Goal: Complete application form: Complete application form

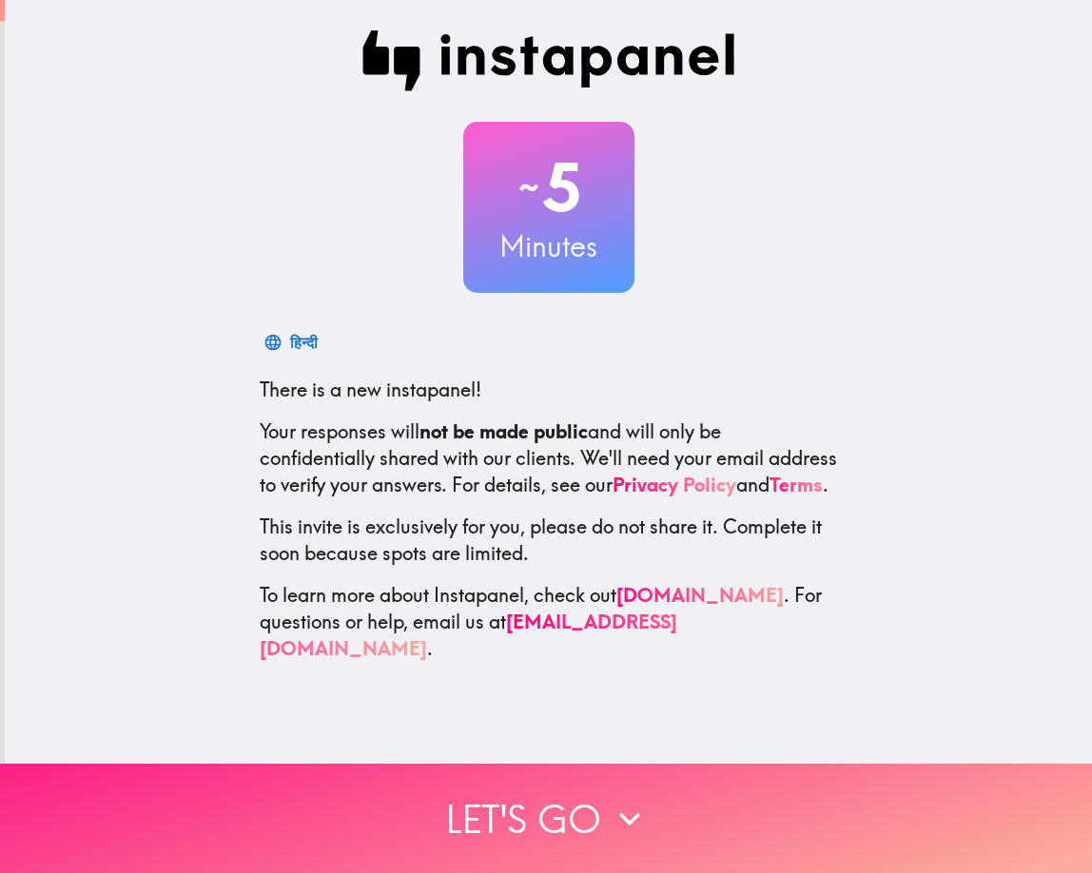
click at [505, 792] on button "Let's go" at bounding box center [546, 818] width 1092 height 109
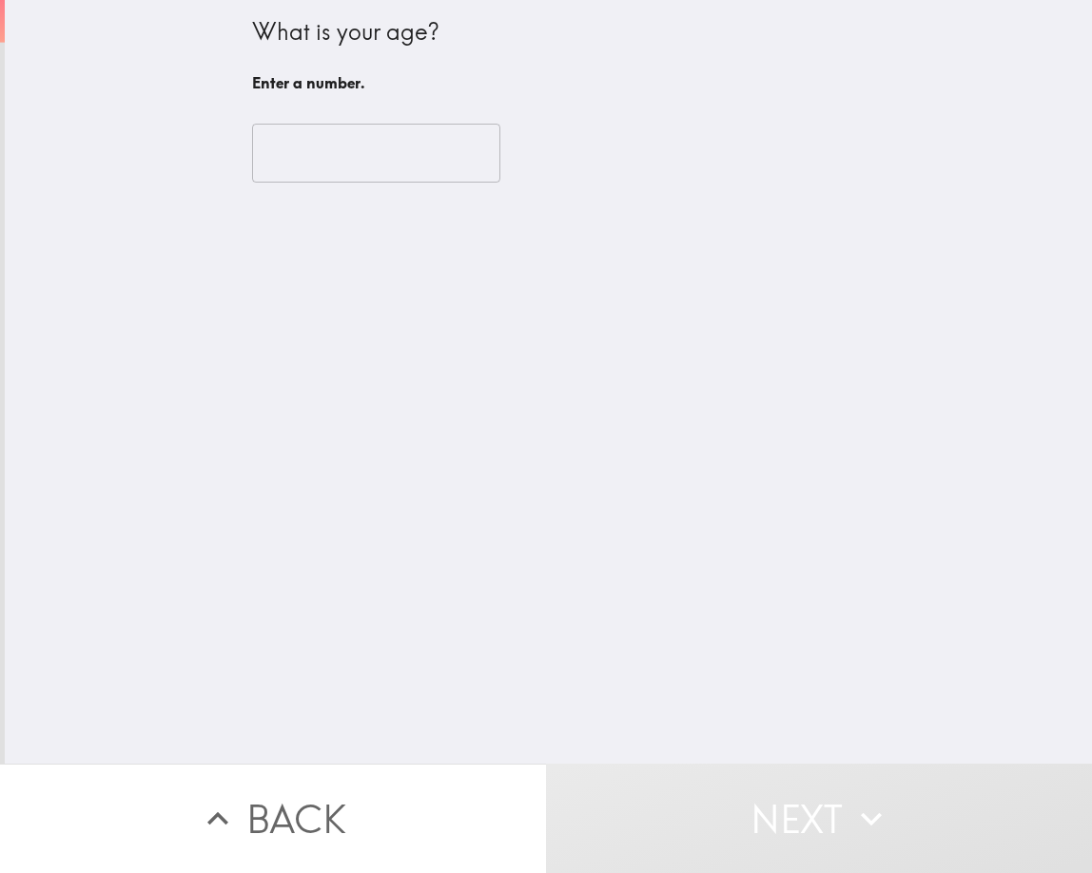
click at [277, 151] on input "number" at bounding box center [376, 153] width 248 height 59
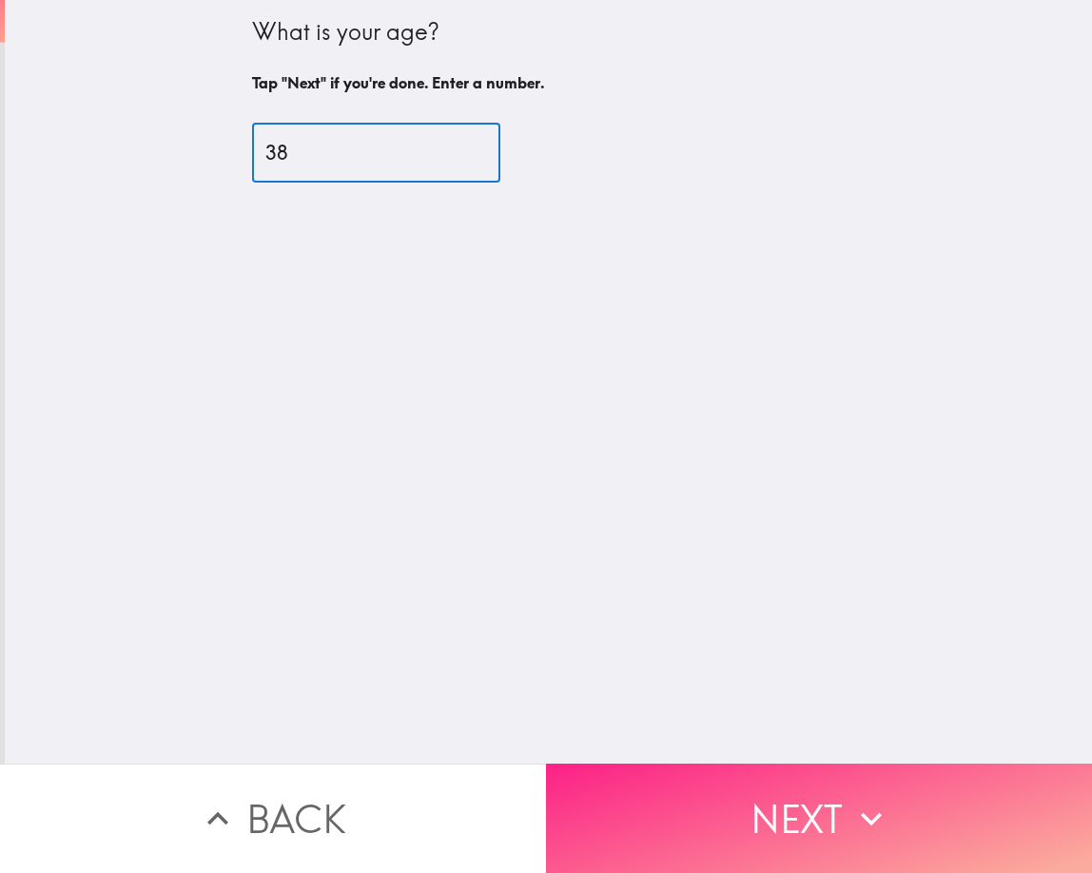
type input "38"
click at [863, 814] on icon "button" at bounding box center [872, 819] width 42 height 42
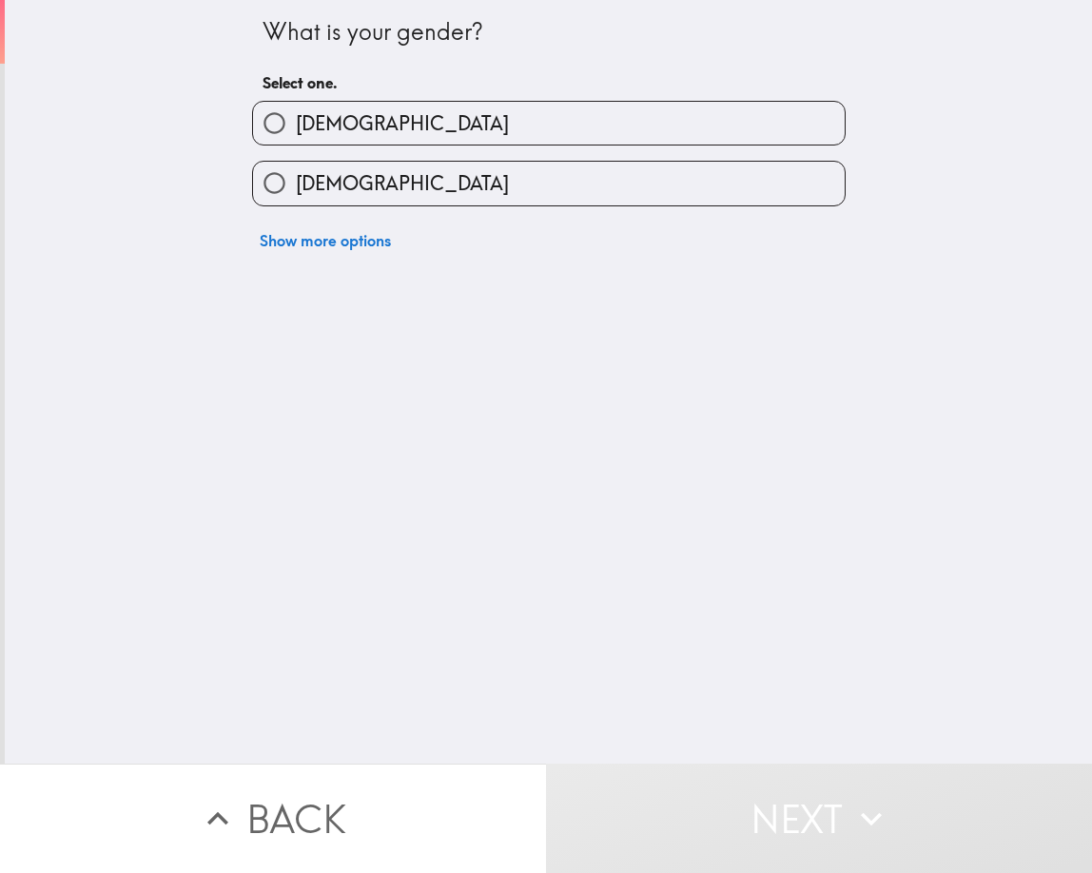
click at [358, 123] on label "[DEMOGRAPHIC_DATA]" at bounding box center [549, 123] width 592 height 43
click at [296, 123] on input "[DEMOGRAPHIC_DATA]" at bounding box center [274, 123] width 43 height 43
radio input "true"
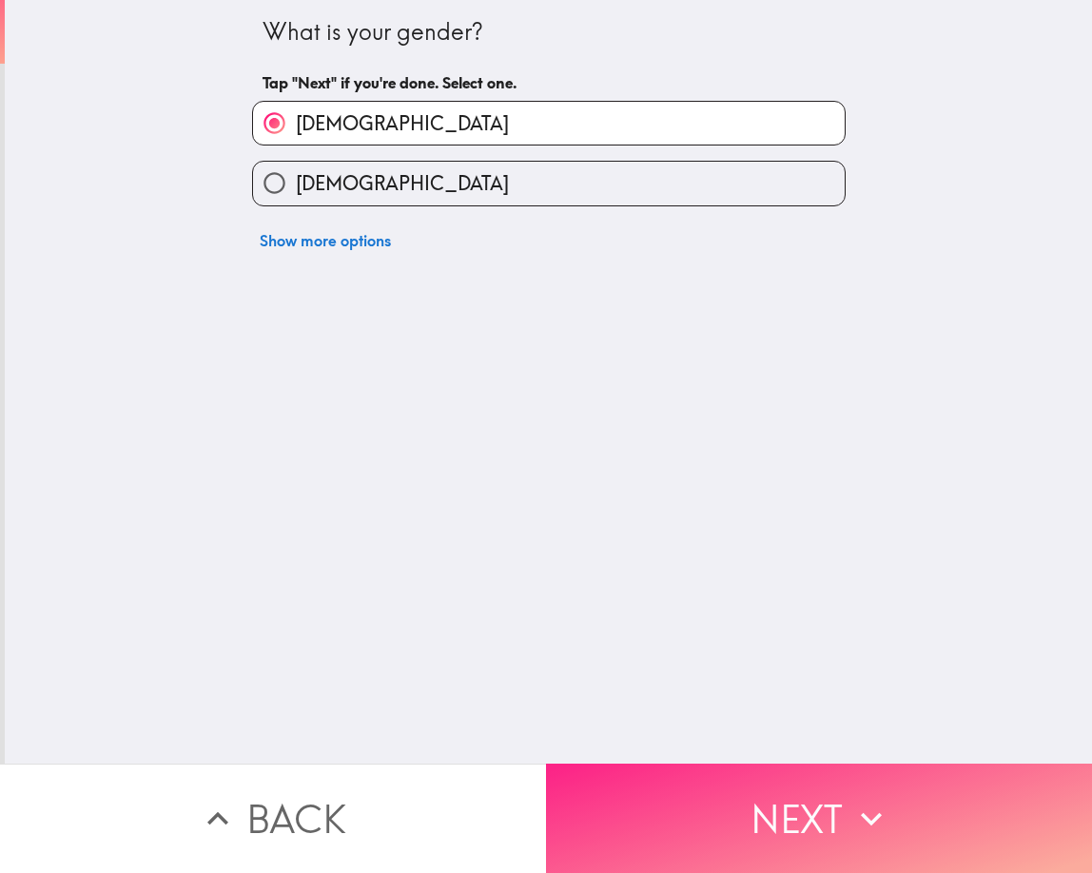
click at [736, 827] on button "Next" at bounding box center [819, 818] width 546 height 109
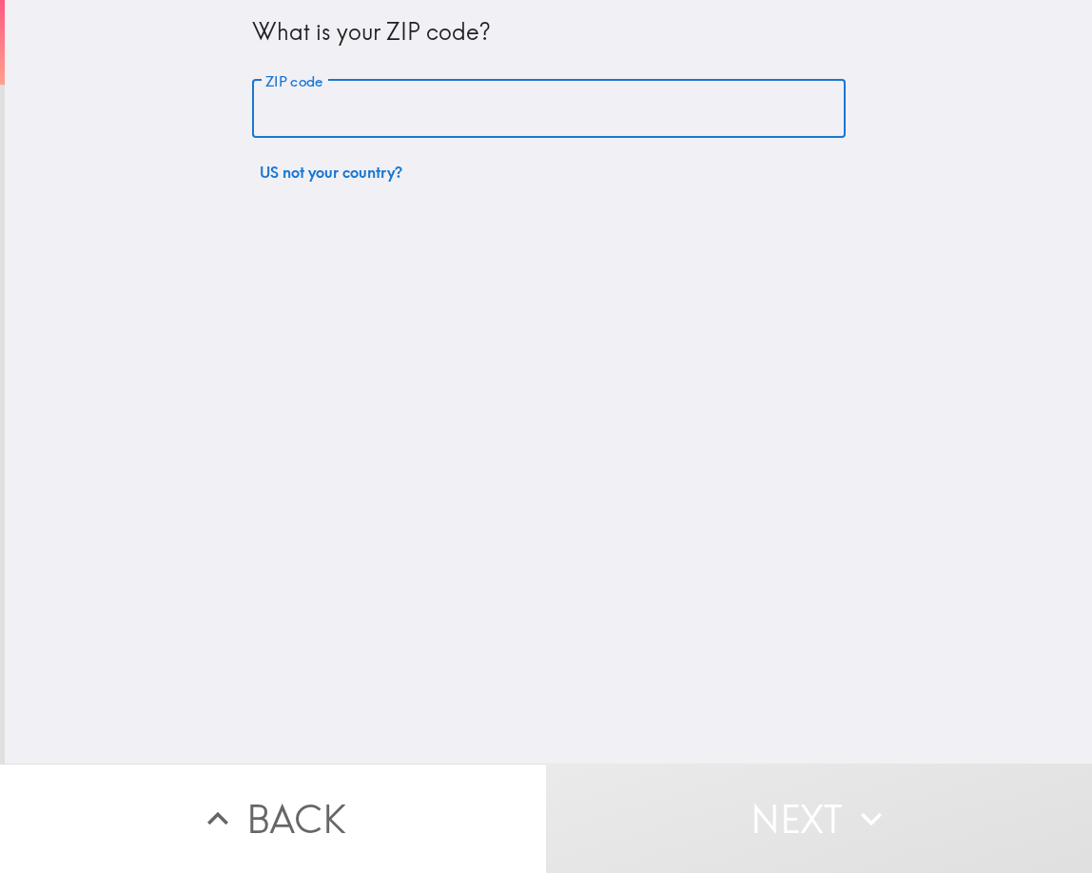
click at [310, 107] on input "ZIP code" at bounding box center [549, 109] width 594 height 59
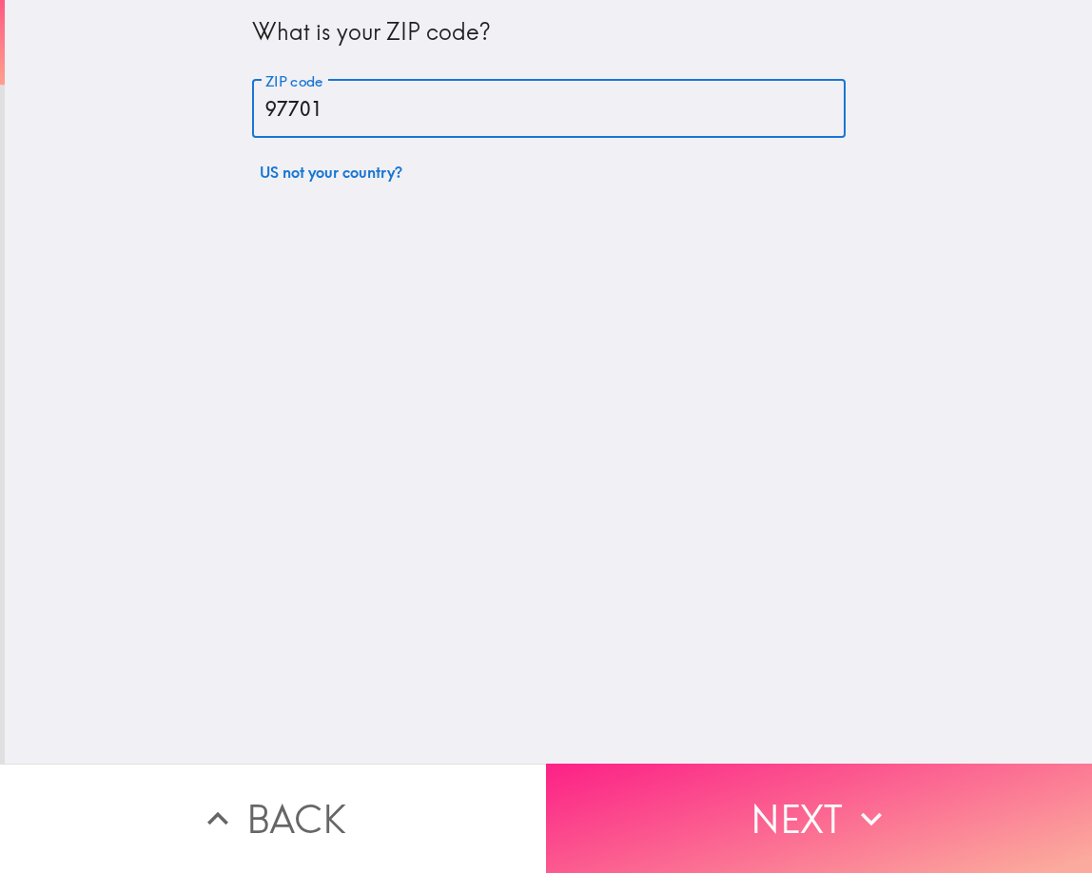
type input "97701"
click at [752, 817] on button "Next" at bounding box center [819, 818] width 546 height 109
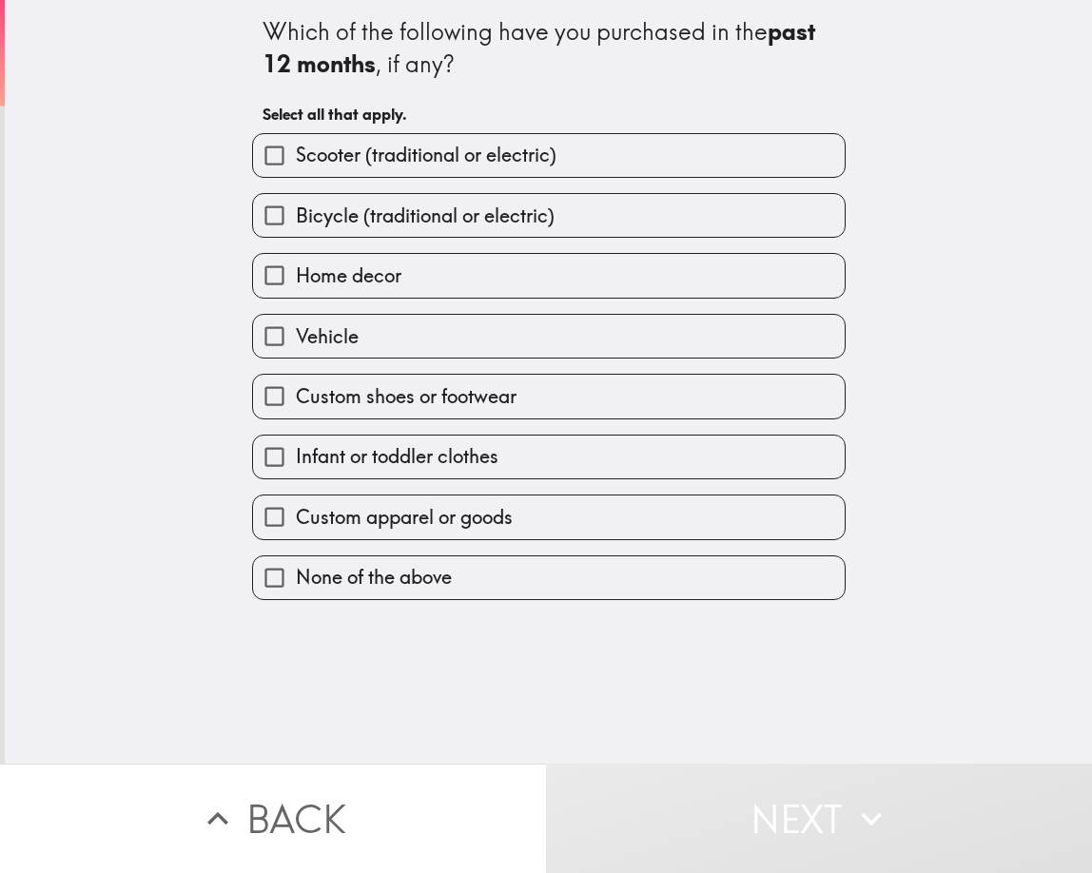
drag, startPoint x: 258, startPoint y: 215, endPoint x: 248, endPoint y: 264, distance: 50.4
click at [258, 222] on input "Bicycle (traditional or electric)" at bounding box center [274, 215] width 43 height 43
checkbox input "true"
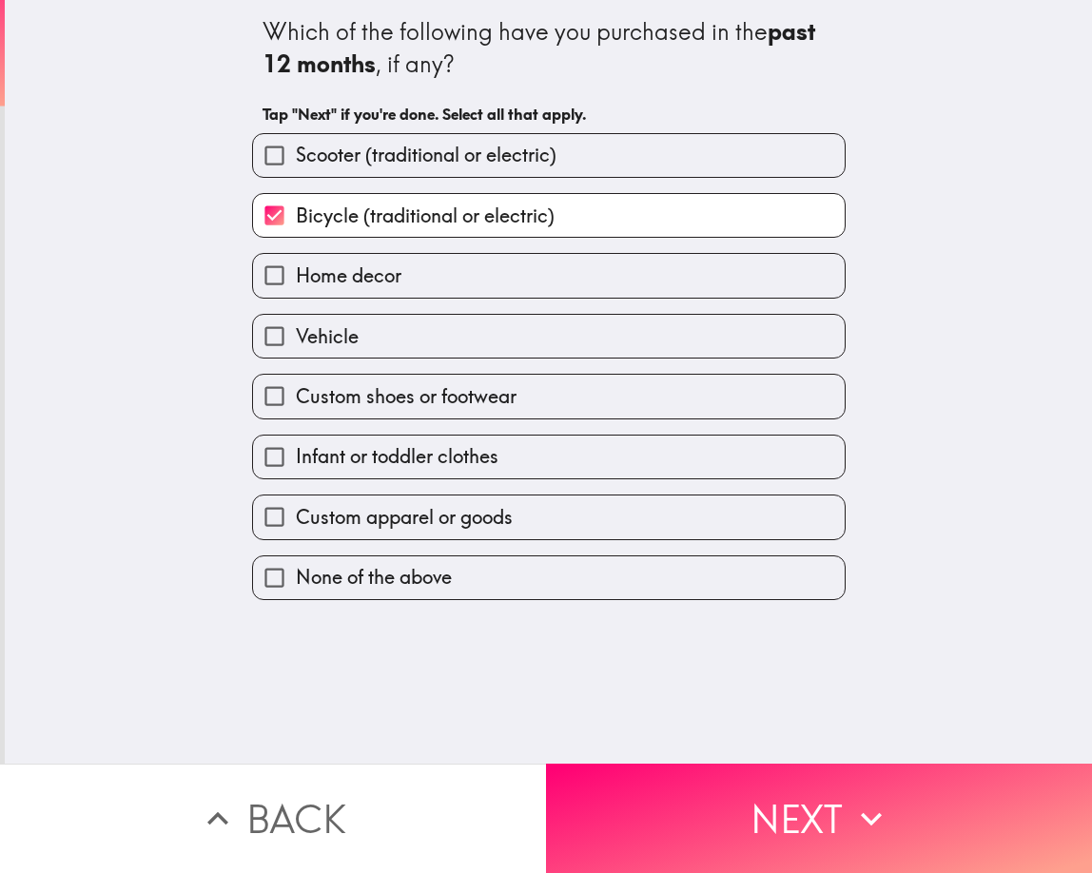
click at [253, 282] on input "Home decor" at bounding box center [274, 275] width 43 height 43
checkbox input "true"
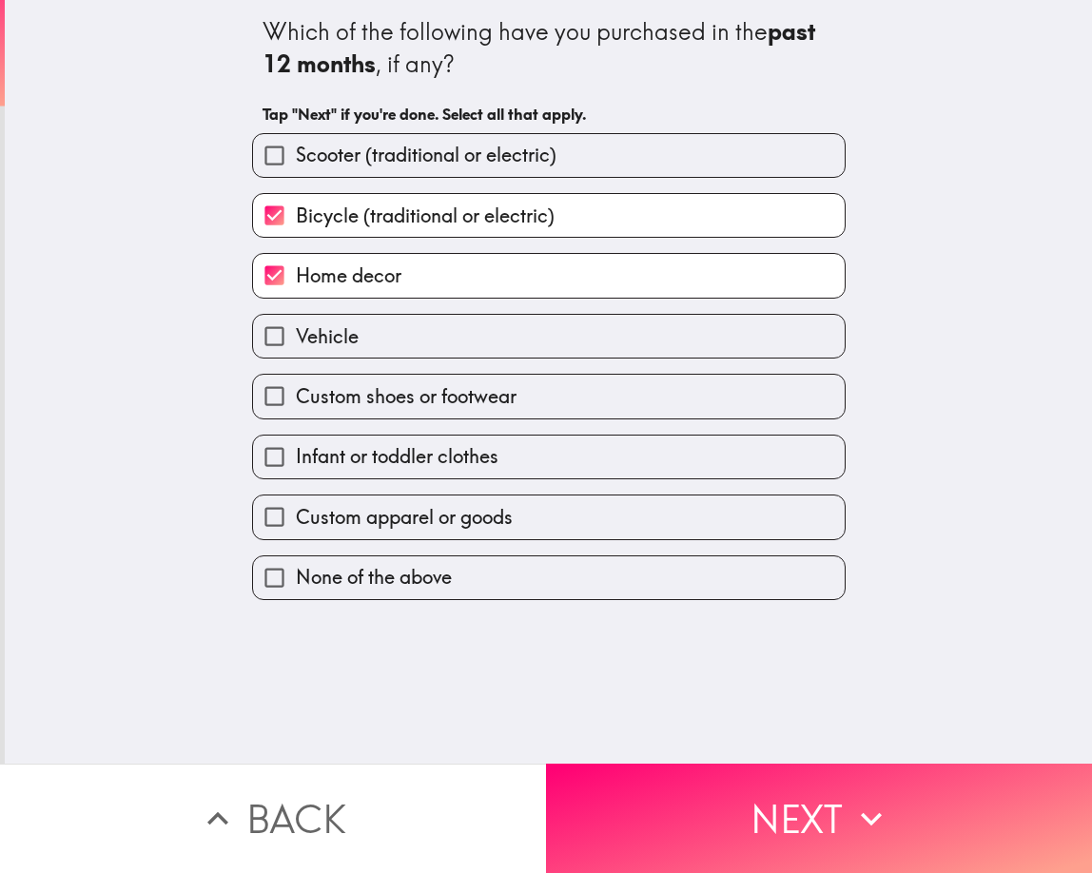
click at [257, 328] on input "Vehicle" at bounding box center [274, 336] width 43 height 43
checkbox input "true"
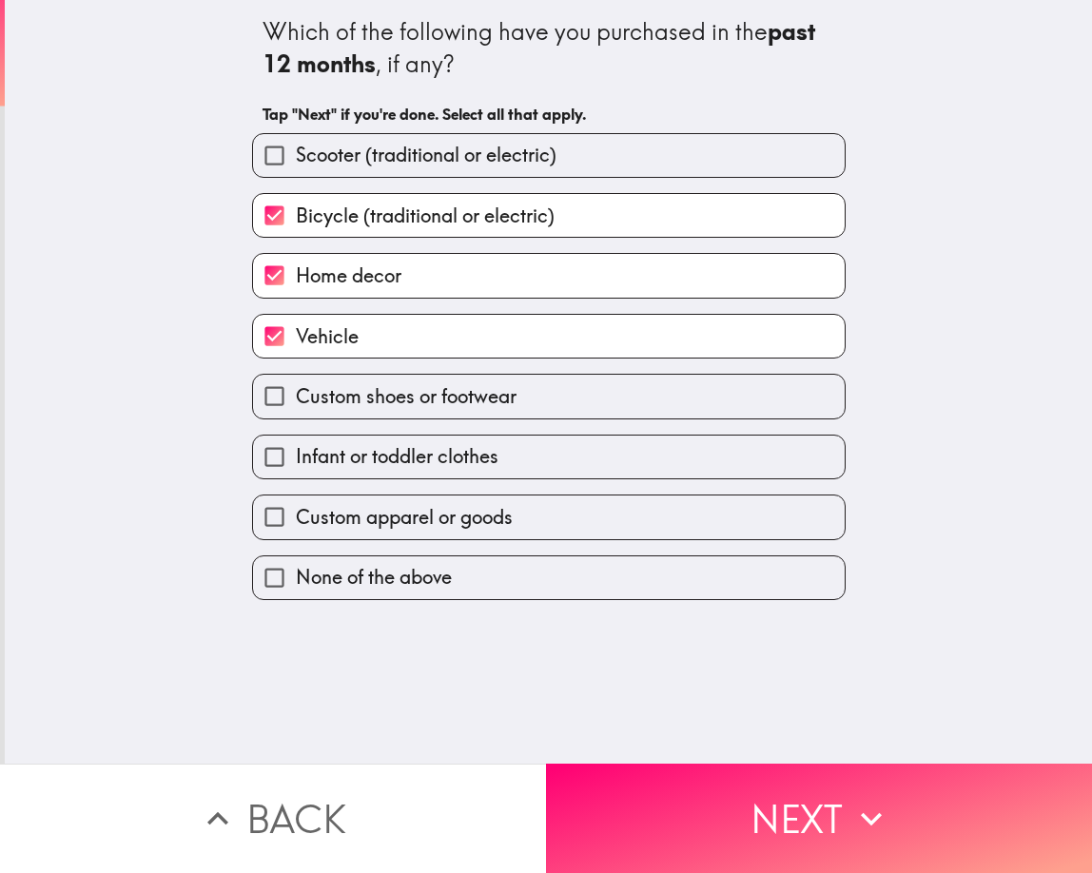
click at [259, 405] on input "Custom shoes or footwear" at bounding box center [274, 396] width 43 height 43
checkbox input "true"
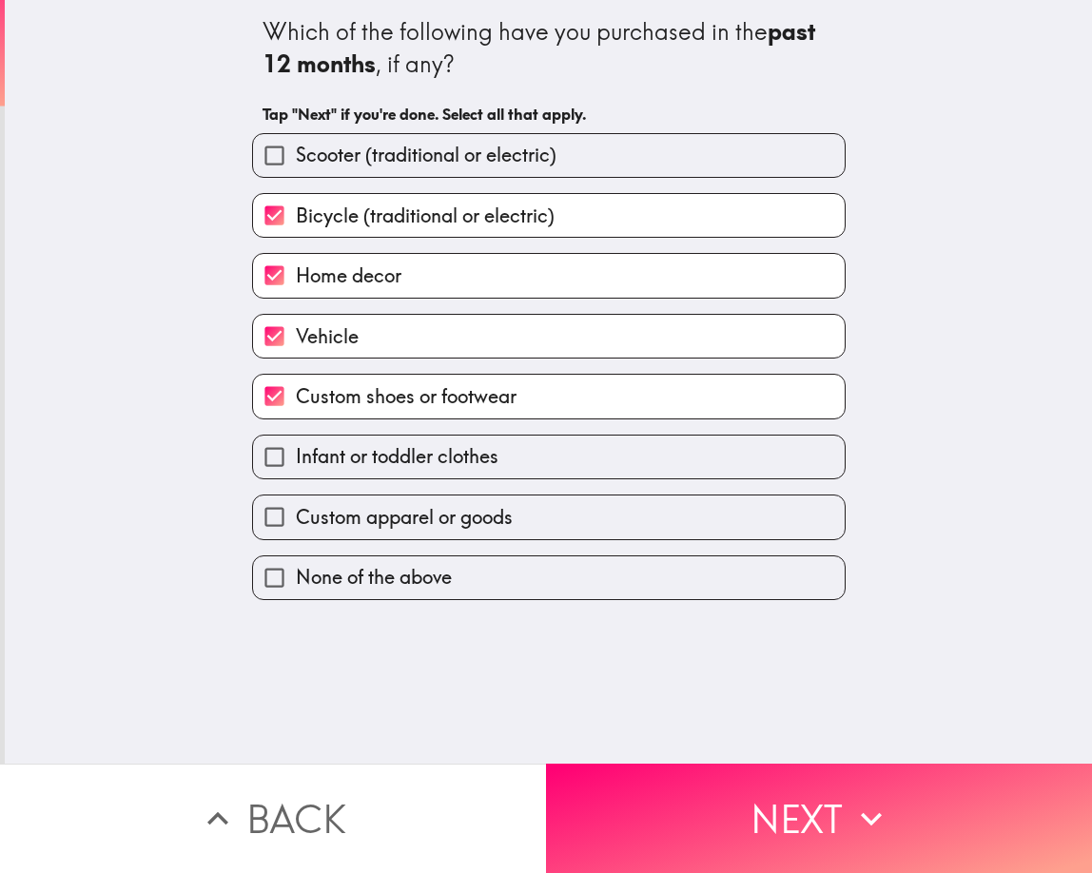
click at [279, 464] on input "Infant or toddler clothes" at bounding box center [274, 457] width 43 height 43
checkbox input "true"
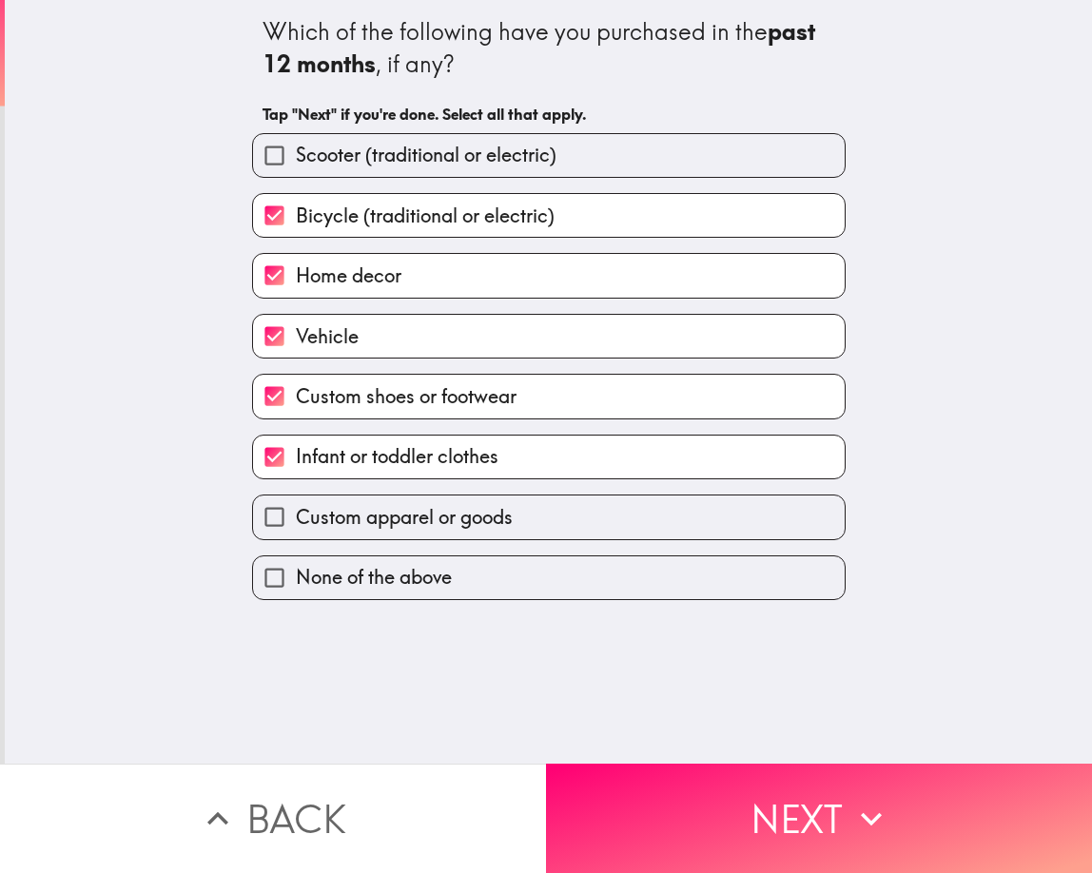
click at [280, 520] on input "Custom apparel or goods" at bounding box center [274, 517] width 43 height 43
checkbox input "true"
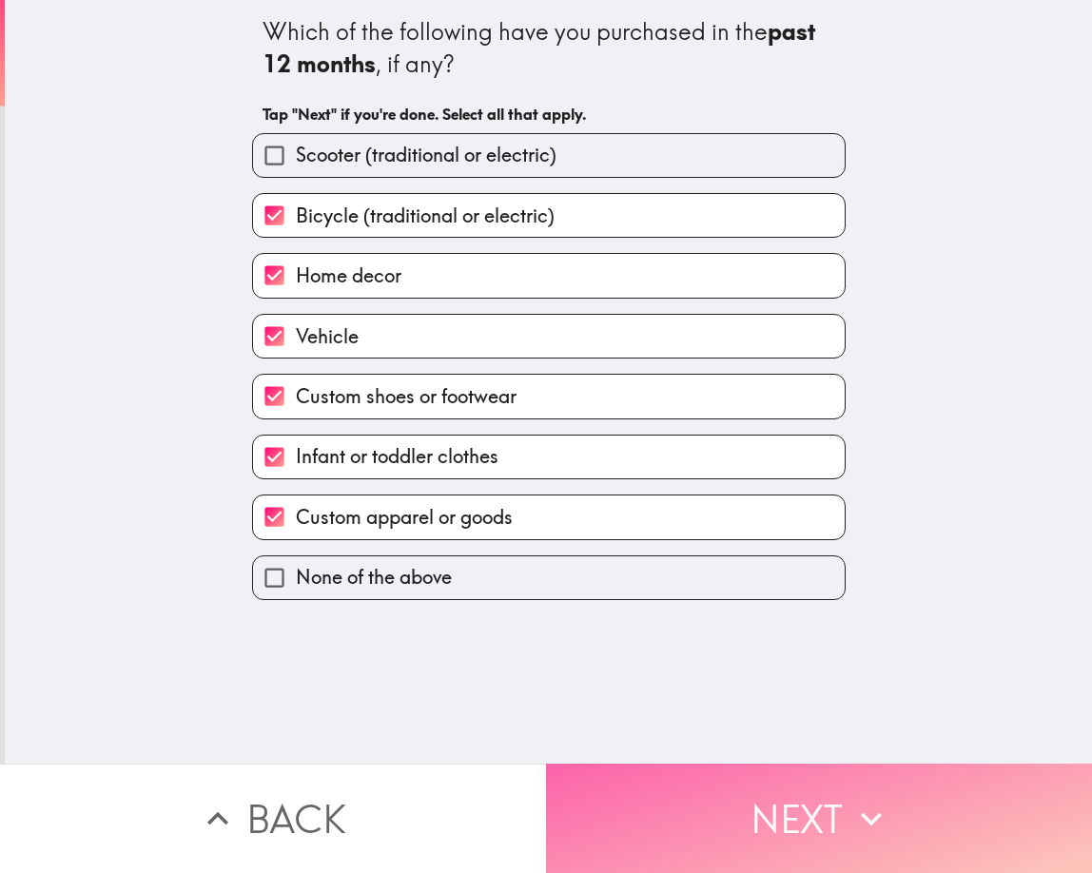
click at [783, 808] on button "Next" at bounding box center [819, 818] width 546 height 109
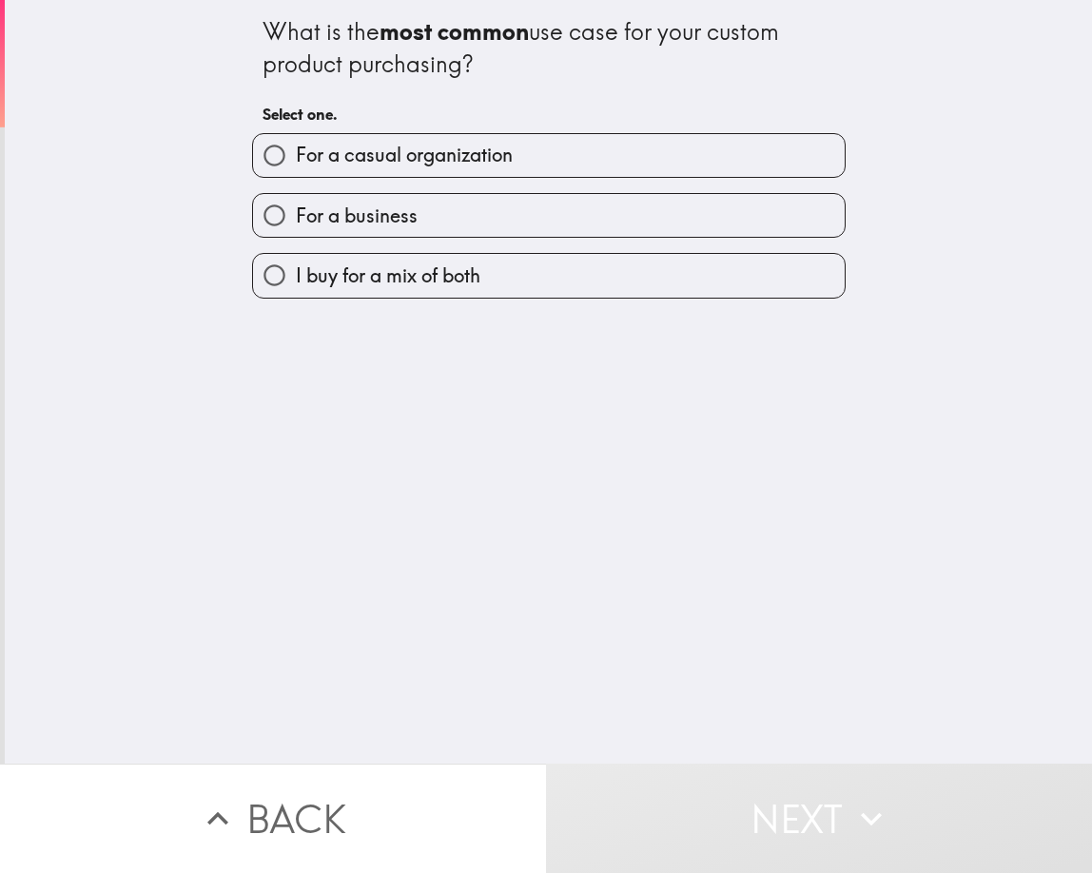
click at [338, 158] on span "For a casual organization" at bounding box center [404, 155] width 217 height 27
click at [296, 158] on input "For a casual organization" at bounding box center [274, 155] width 43 height 43
radio input "true"
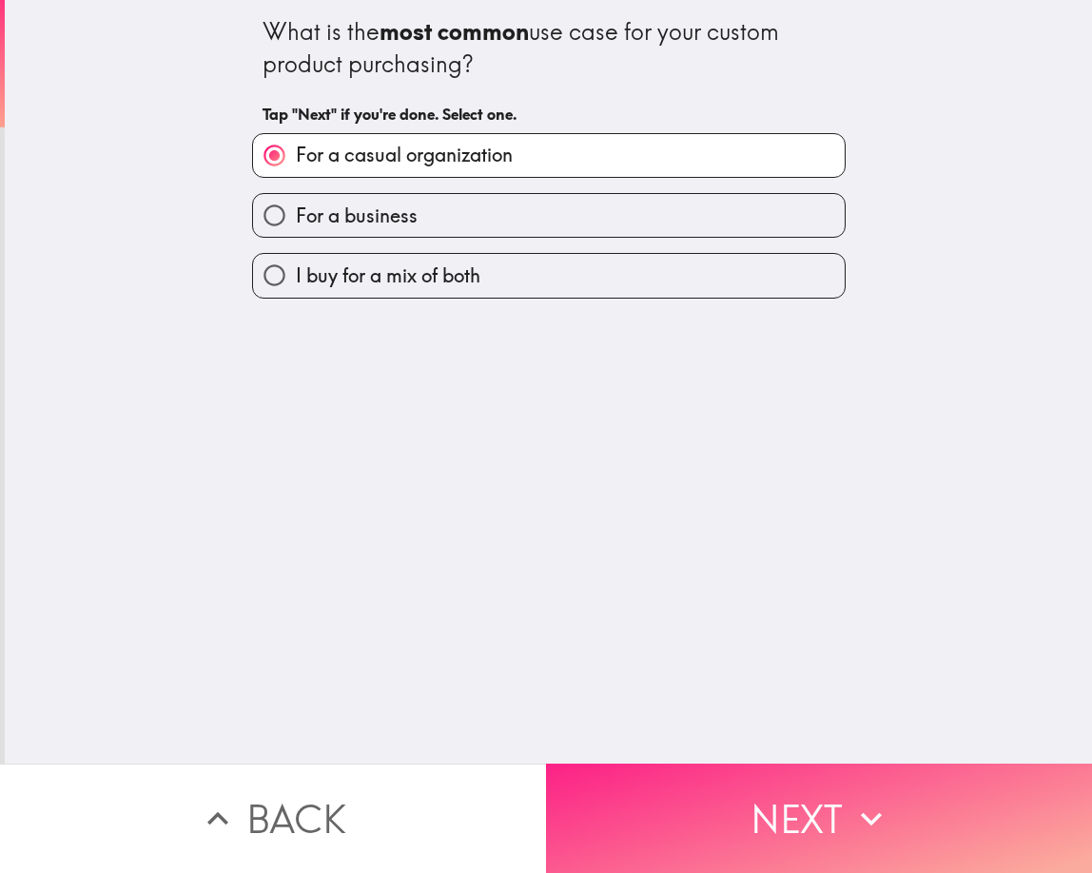
click at [691, 813] on button "Next" at bounding box center [819, 818] width 546 height 109
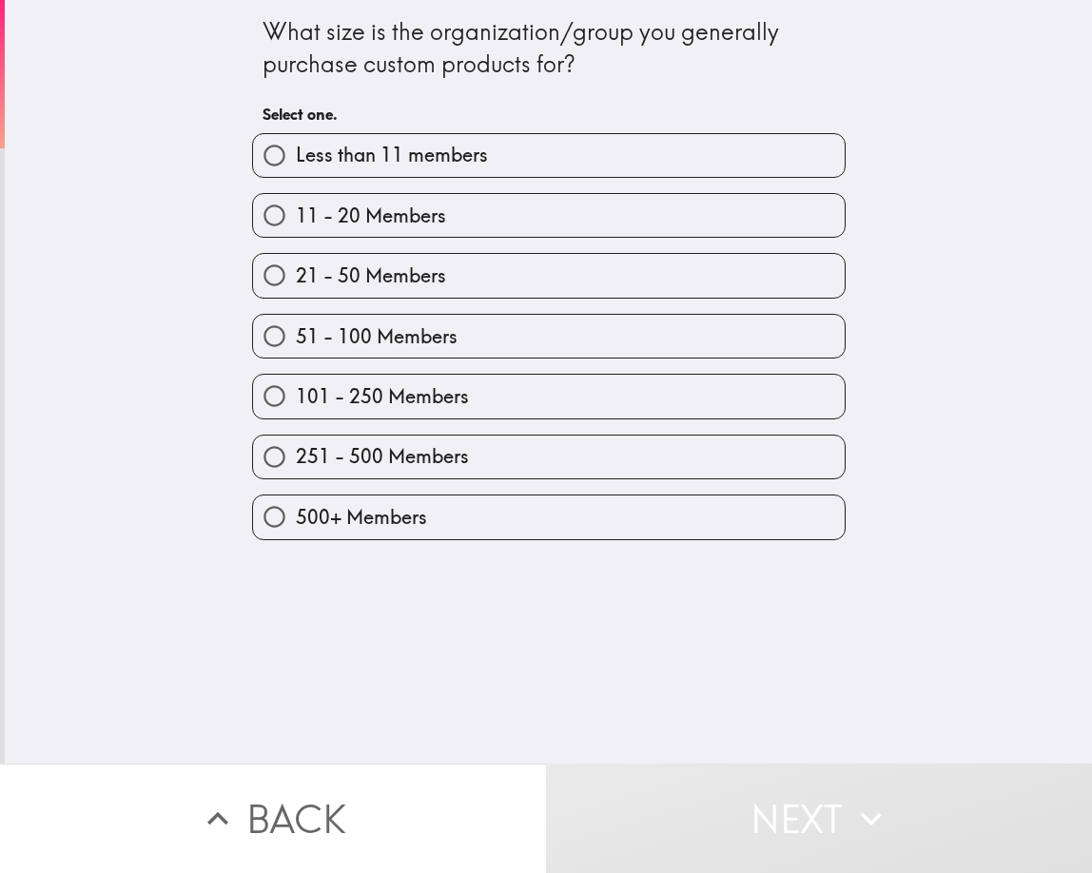
drag, startPoint x: 556, startPoint y: 66, endPoint x: 263, endPoint y: 19, distance: 296.7
click at [263, 19] on div "What size is the organization/group you generally purchase custom products for?" at bounding box center [549, 48] width 573 height 64
drag, startPoint x: 564, startPoint y: 69, endPoint x: 245, endPoint y: 40, distance: 320.0
click at [245, 40] on div "What size is the organization/group you generally purchase custom products for?…" at bounding box center [549, 270] width 609 height 540
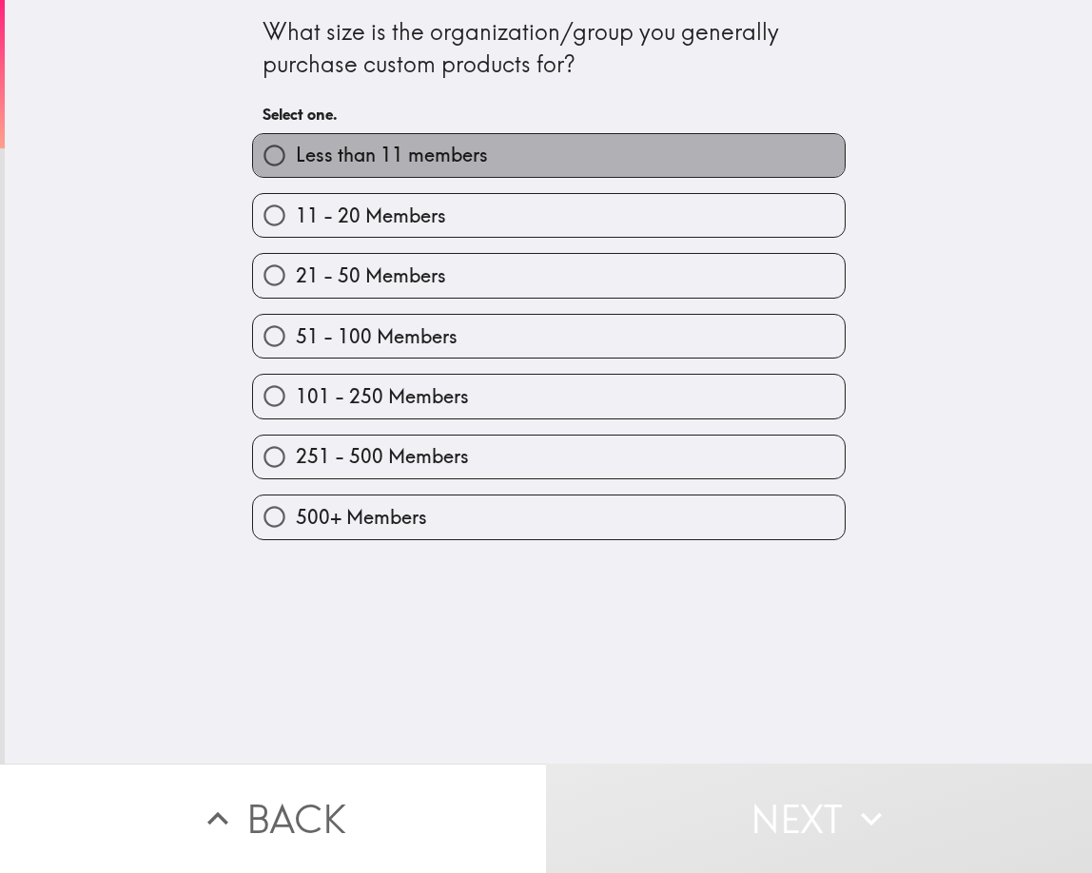
click at [371, 158] on span "Less than 11 members" at bounding box center [392, 155] width 192 height 27
click at [296, 158] on input "Less than 11 members" at bounding box center [274, 155] width 43 height 43
radio input "true"
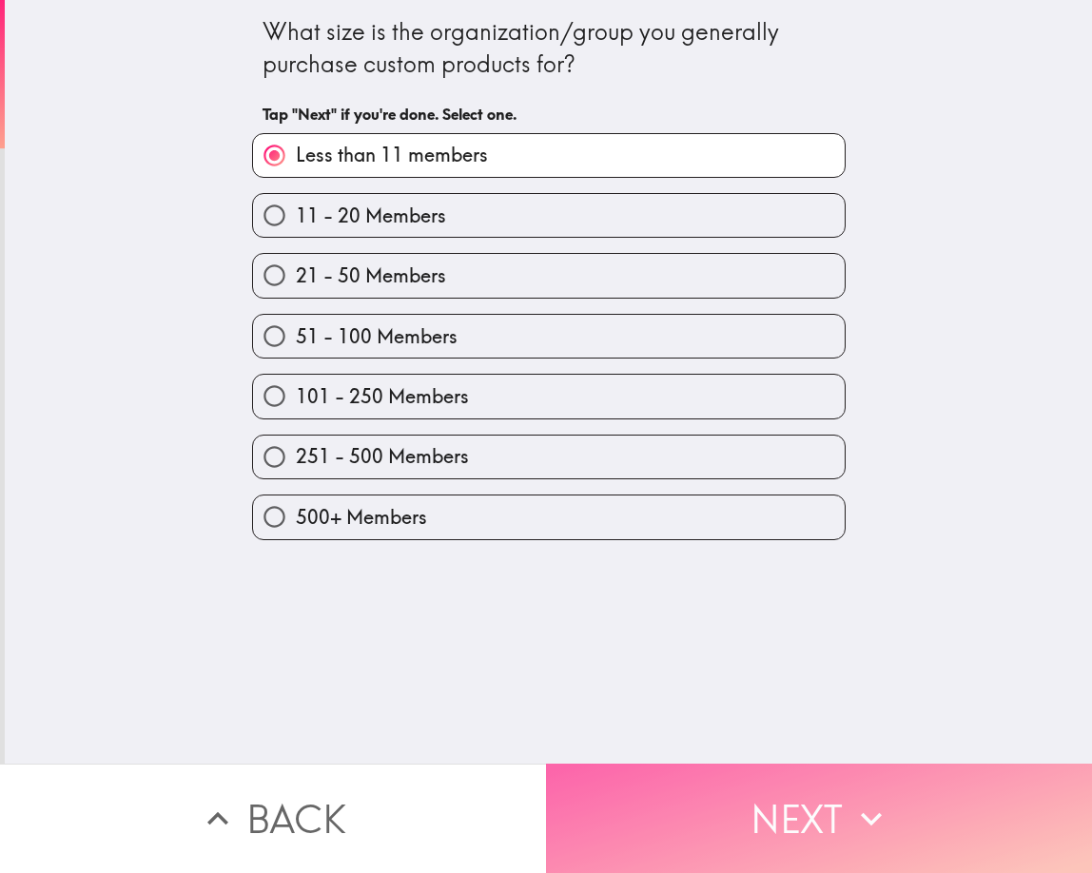
click at [708, 820] on button "Next" at bounding box center [819, 818] width 546 height 109
